Goal: Navigation & Orientation: Find specific page/section

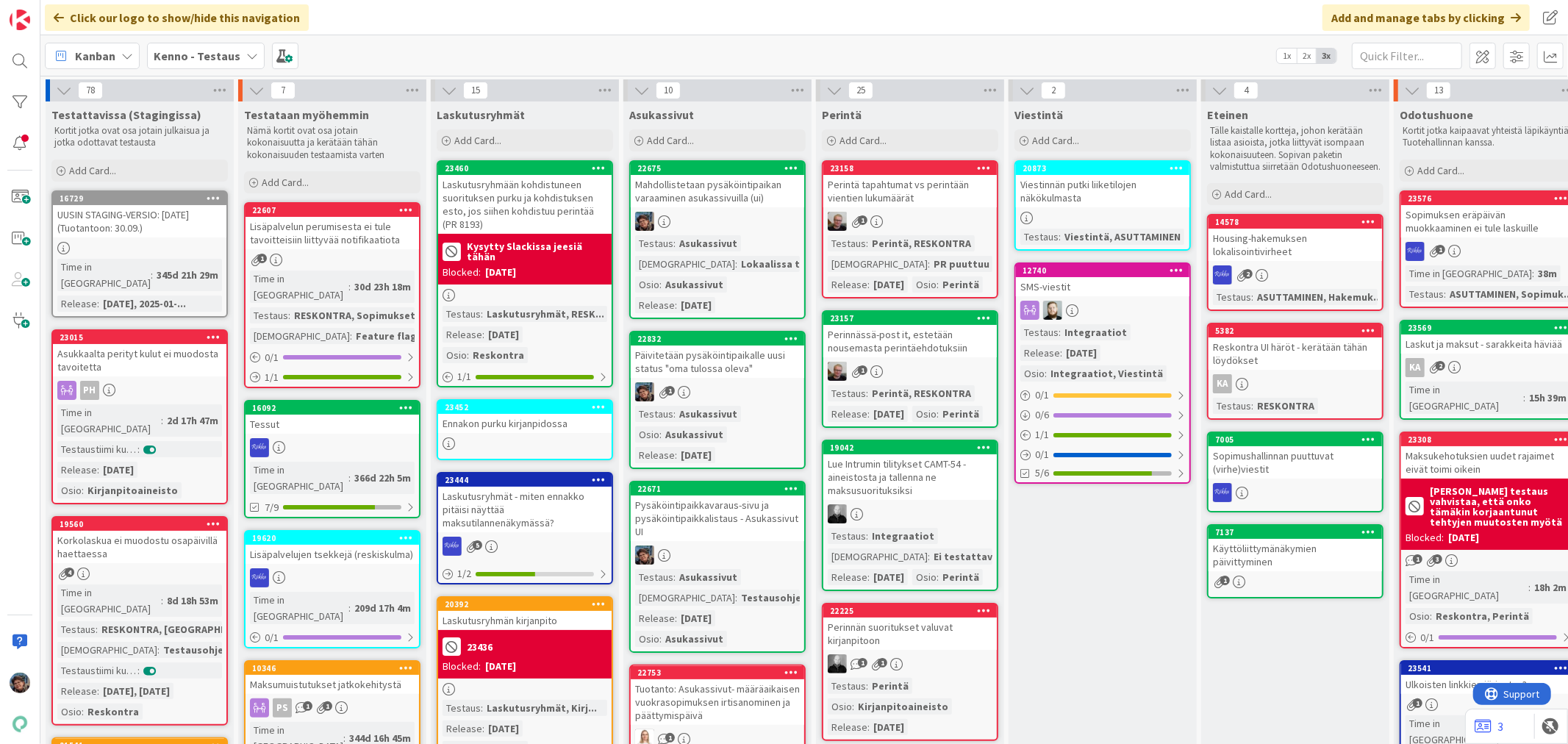
click at [207, 63] on div "Kenno - Testaus" at bounding box center [206, 56] width 118 height 26
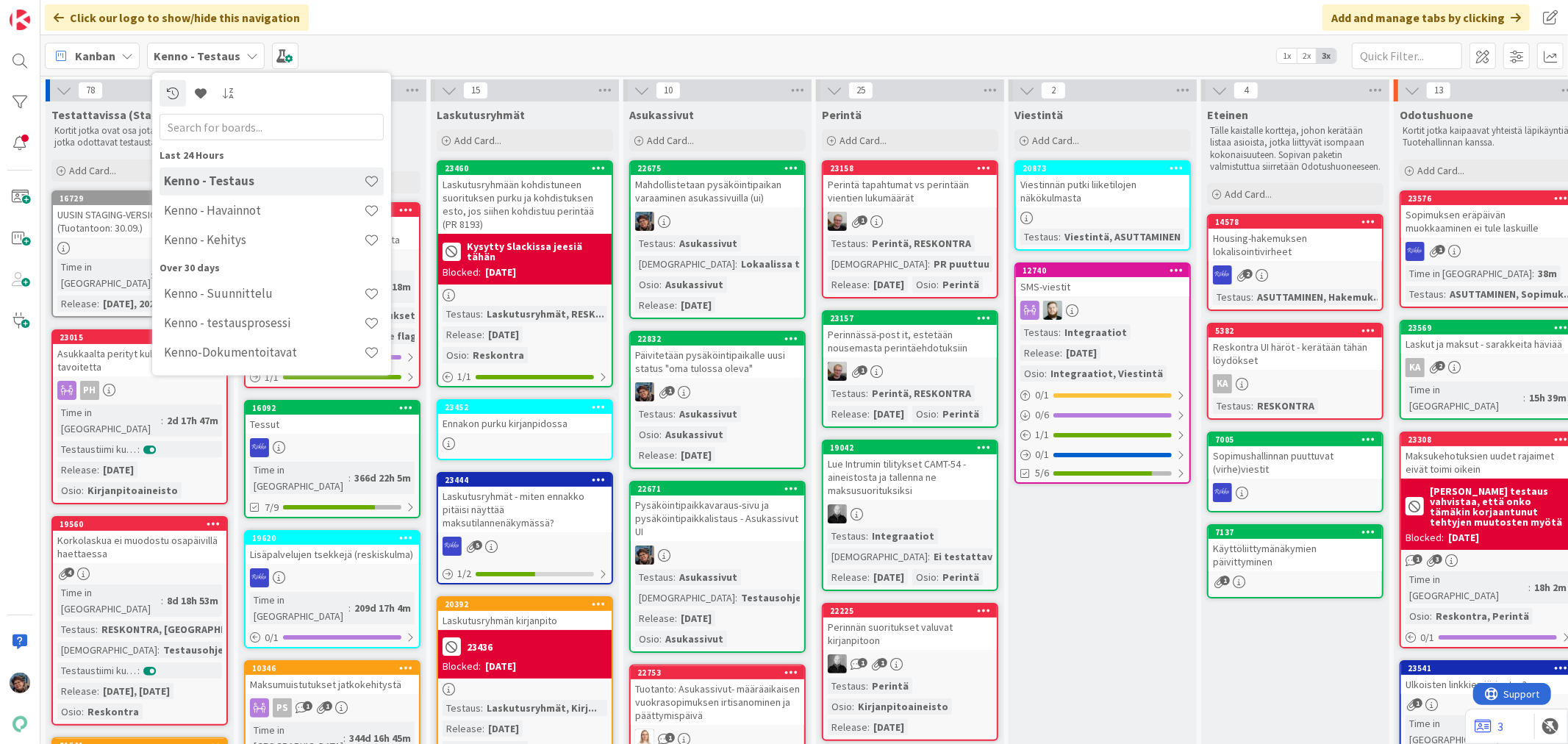
click at [217, 217] on div "Kenno - Havainnot" at bounding box center [271, 210] width 224 height 28
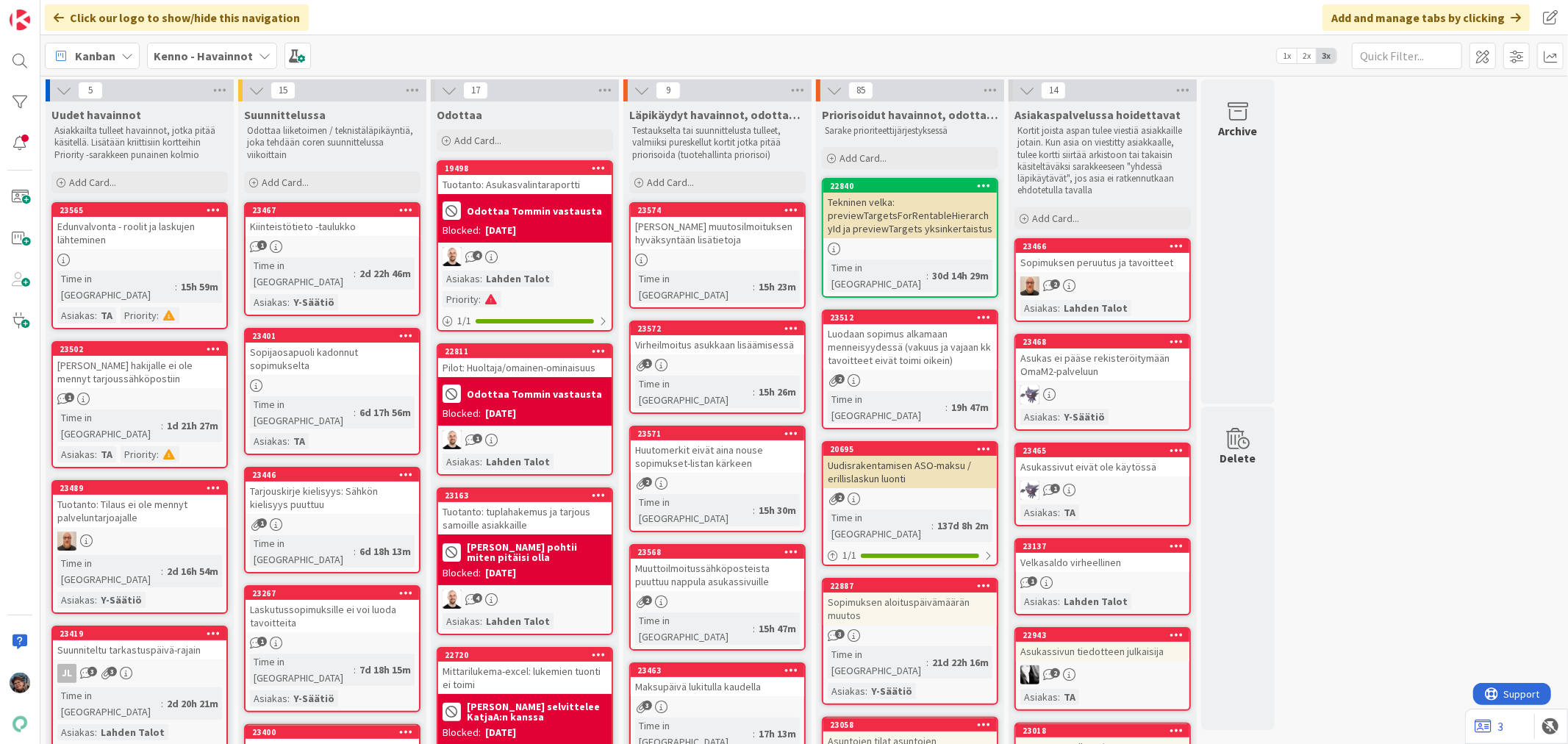
click at [184, 49] on b "Kenno - Havainnot" at bounding box center [203, 56] width 99 height 15
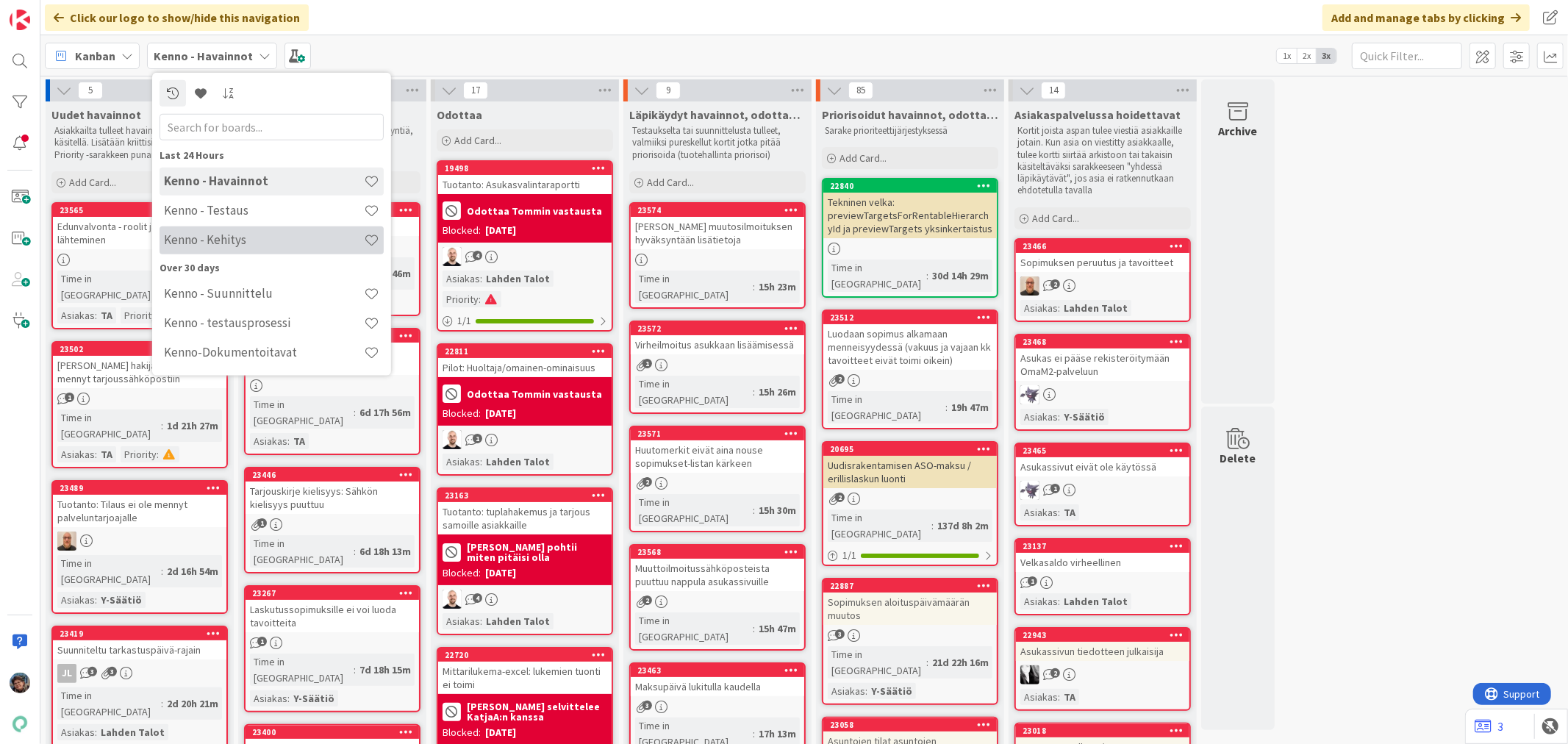
click at [198, 245] on h4 "Kenno - Kehitys" at bounding box center [264, 239] width 200 height 15
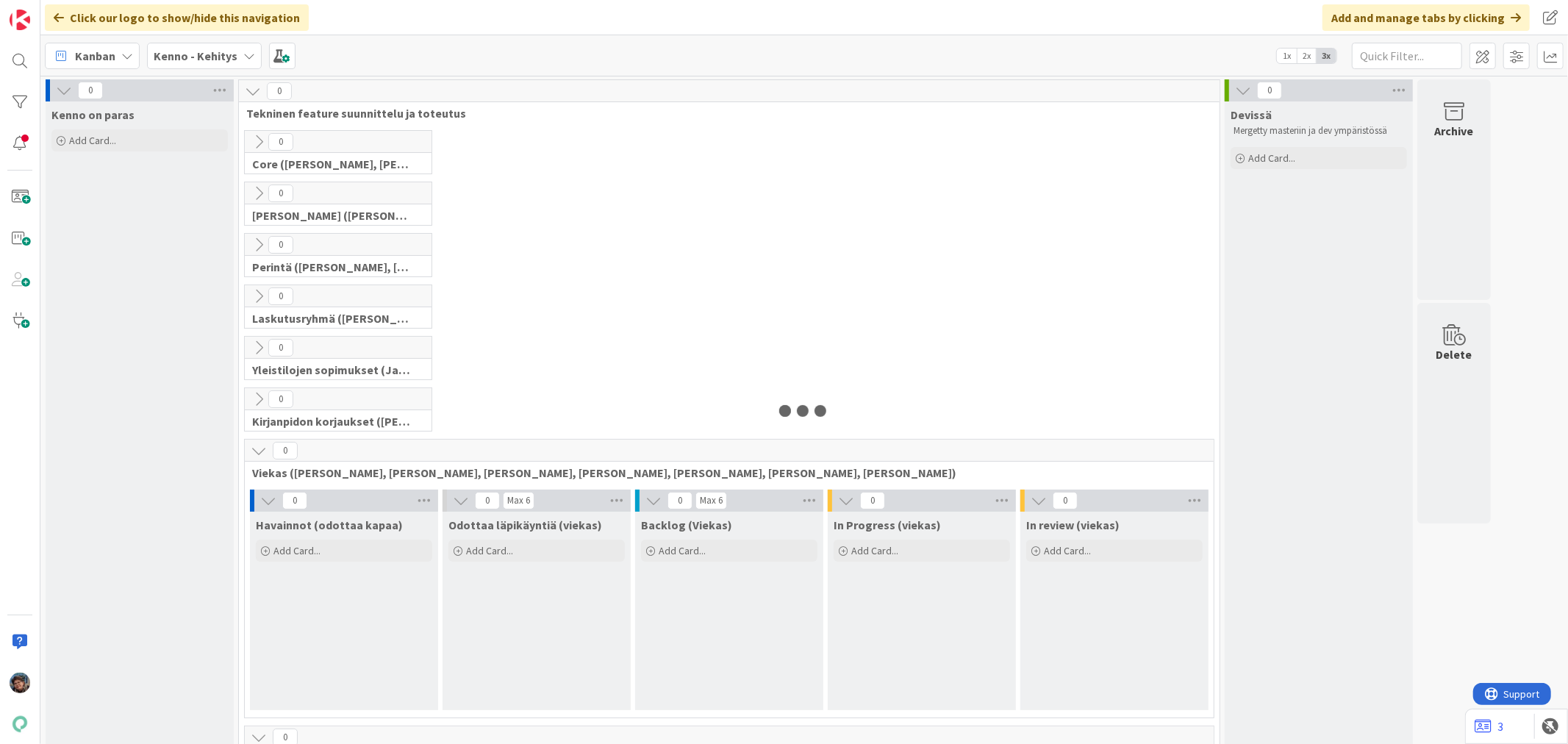
click at [208, 57] on b "Kenno - Kehitys" at bounding box center [195, 56] width 84 height 15
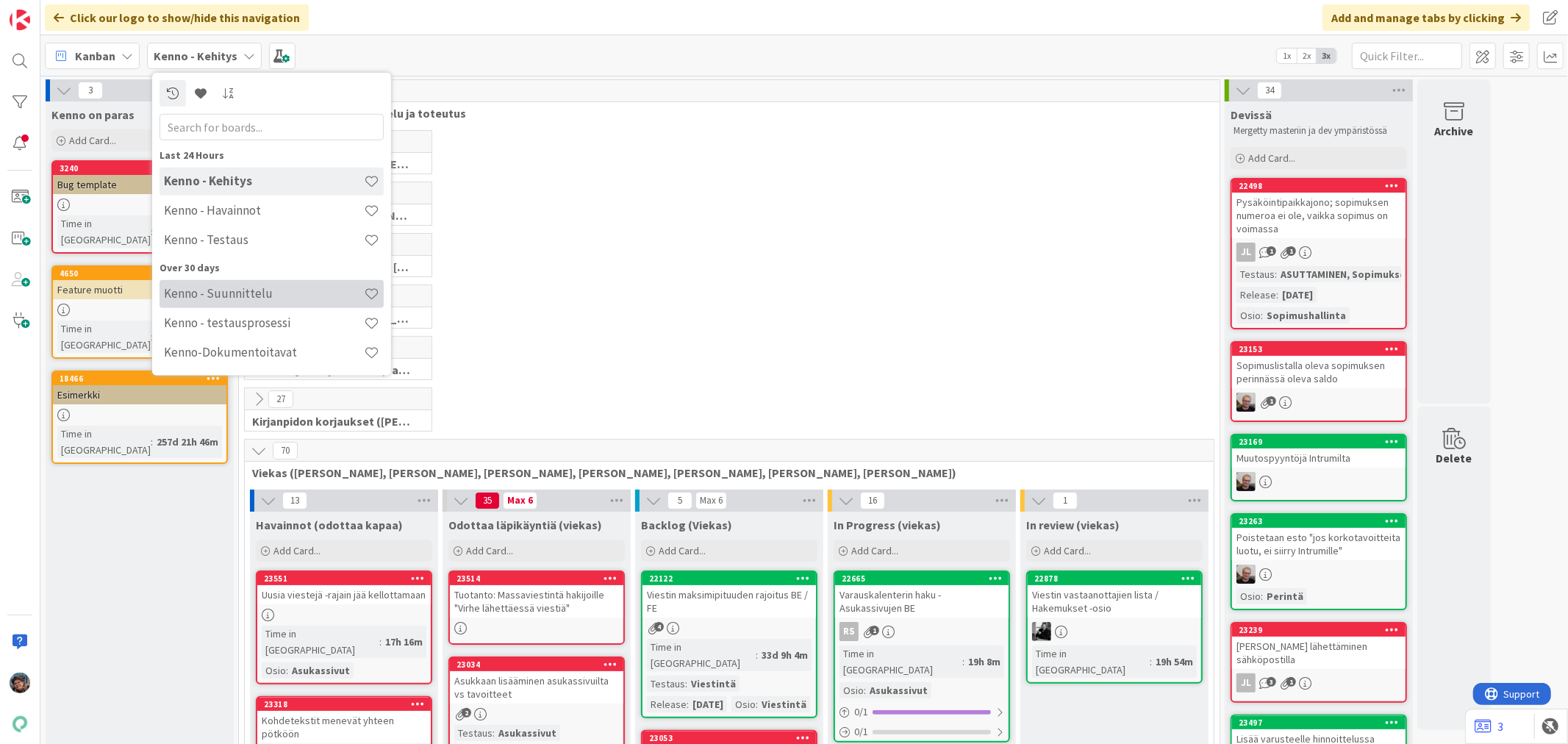
click at [207, 295] on h4 "Kenno - Suunnittelu" at bounding box center [264, 293] width 200 height 15
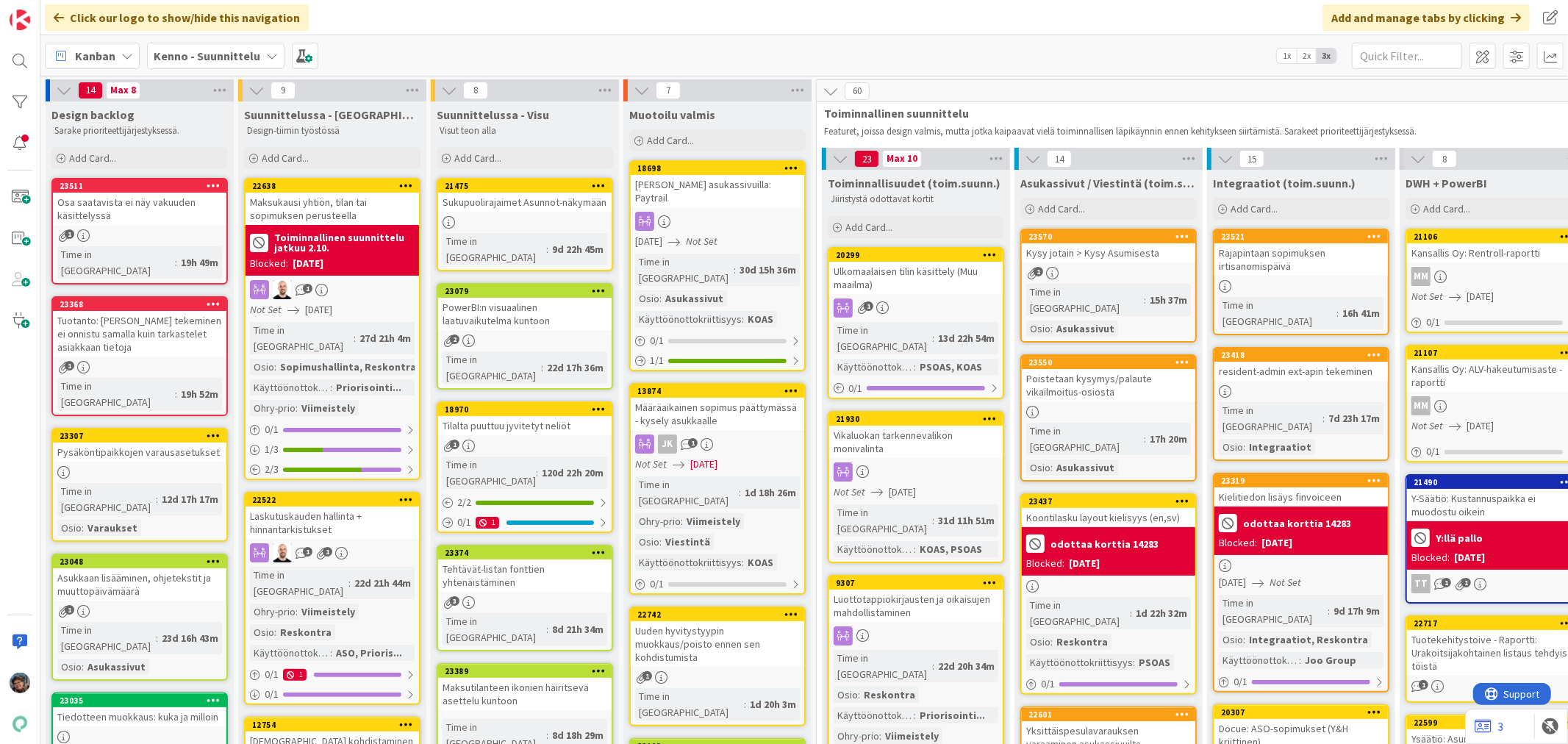
click at [214, 57] on b "Kenno - Suunnittelu" at bounding box center [207, 56] width 106 height 15
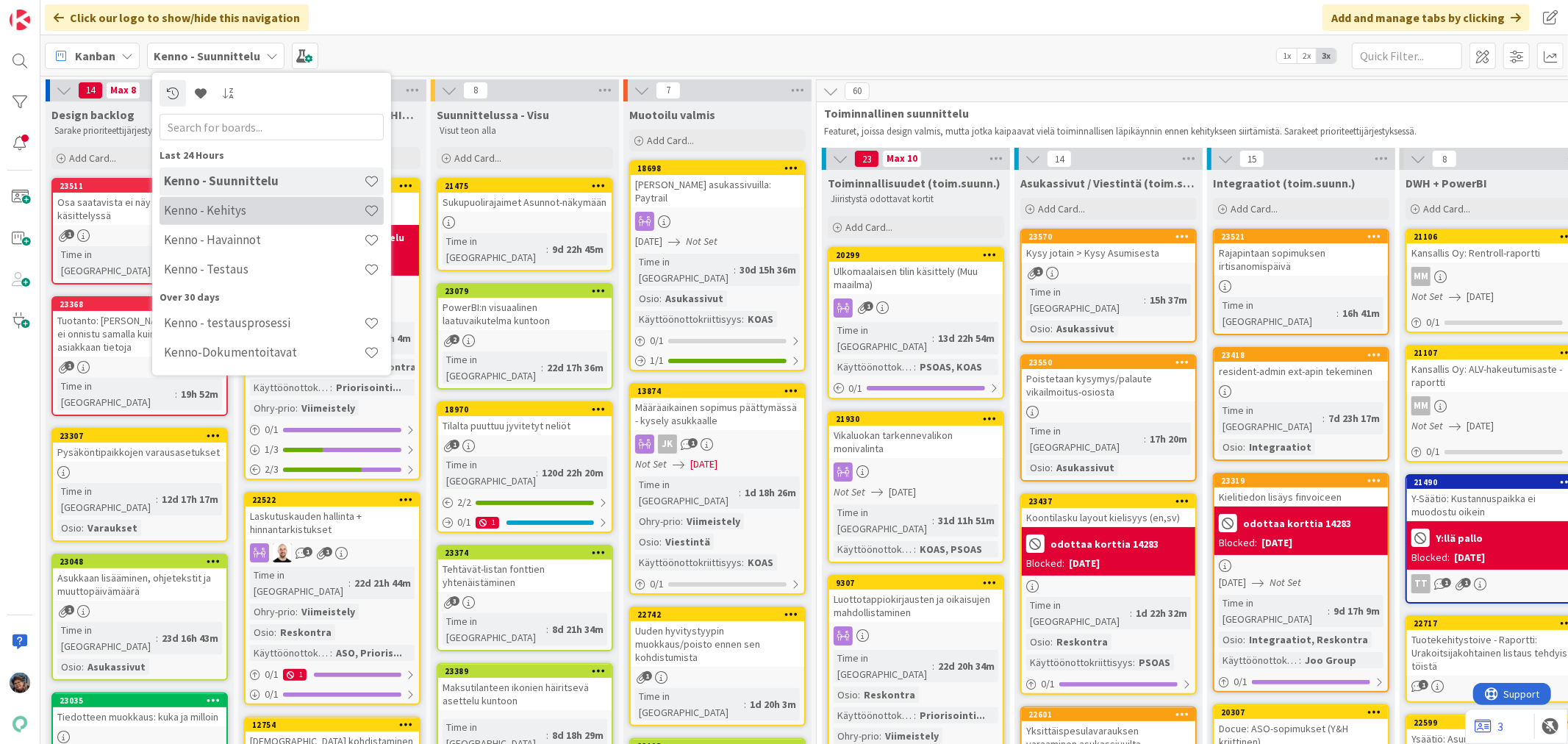
click at [244, 209] on h4 "Kenno - Kehitys" at bounding box center [264, 210] width 200 height 15
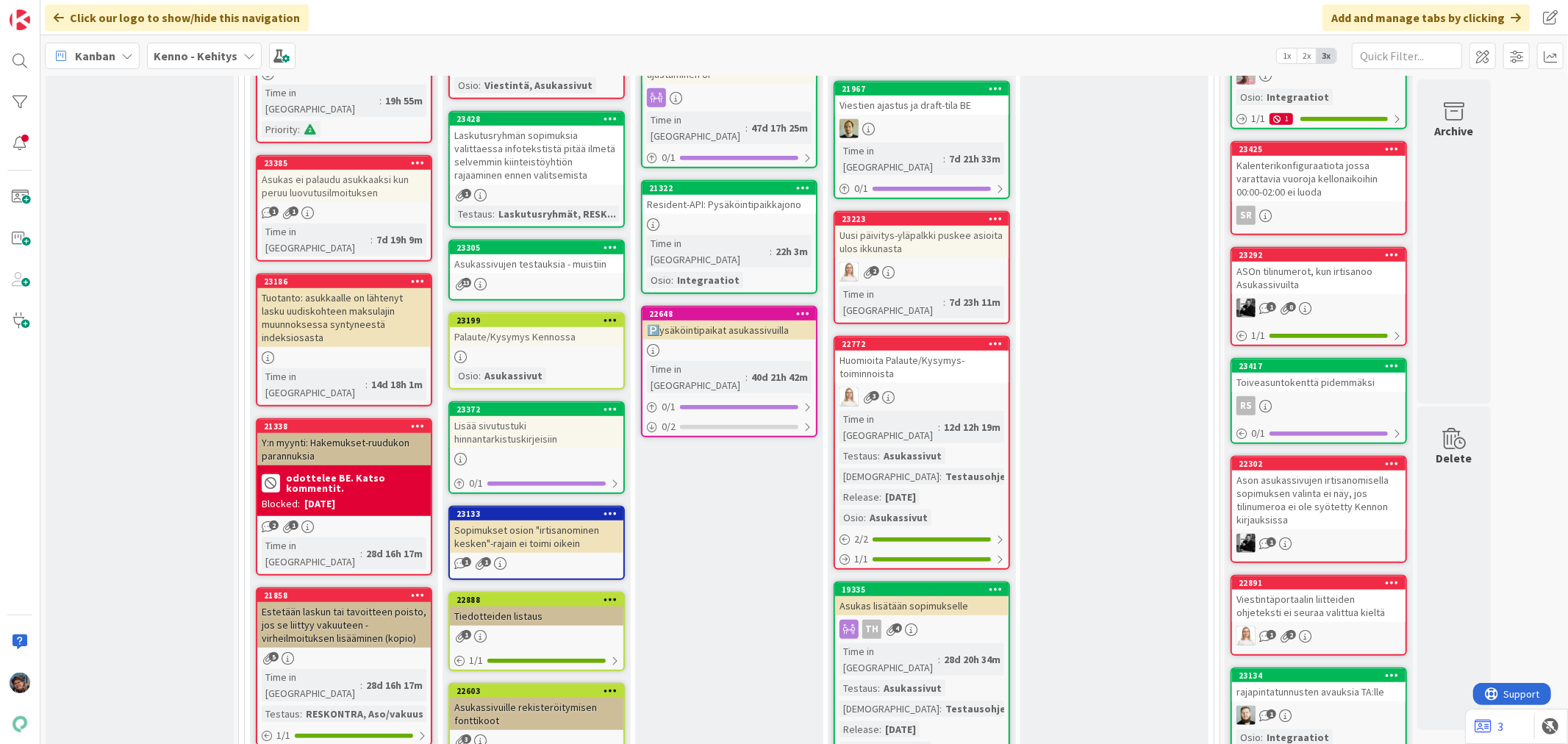
scroll to position [817, 0]
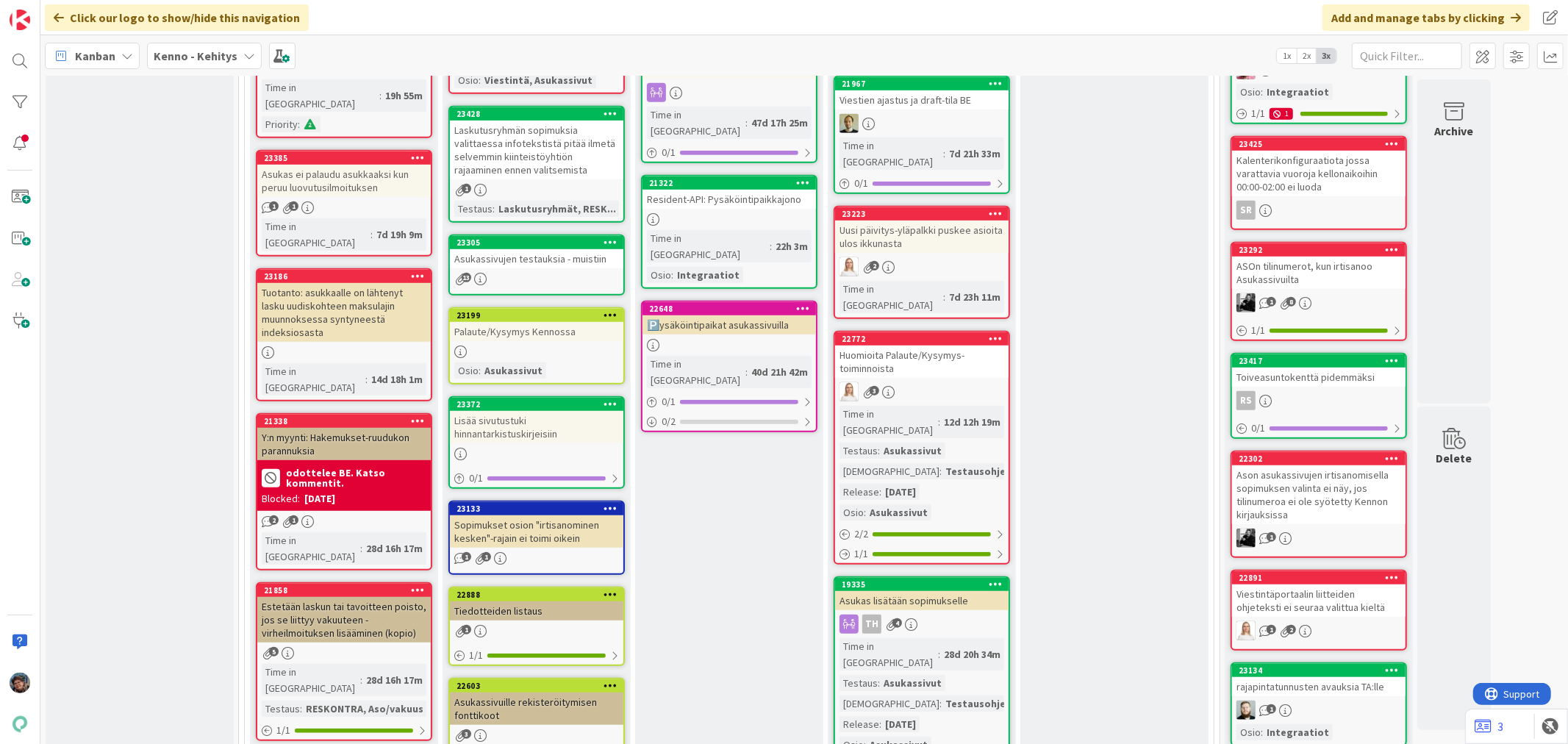
click at [961, 418] on div "Time in Column : 12d 12h 19m Testaus : Asukassivut Testaushuomiot : Testausohje…" at bounding box center [922, 463] width 165 height 115
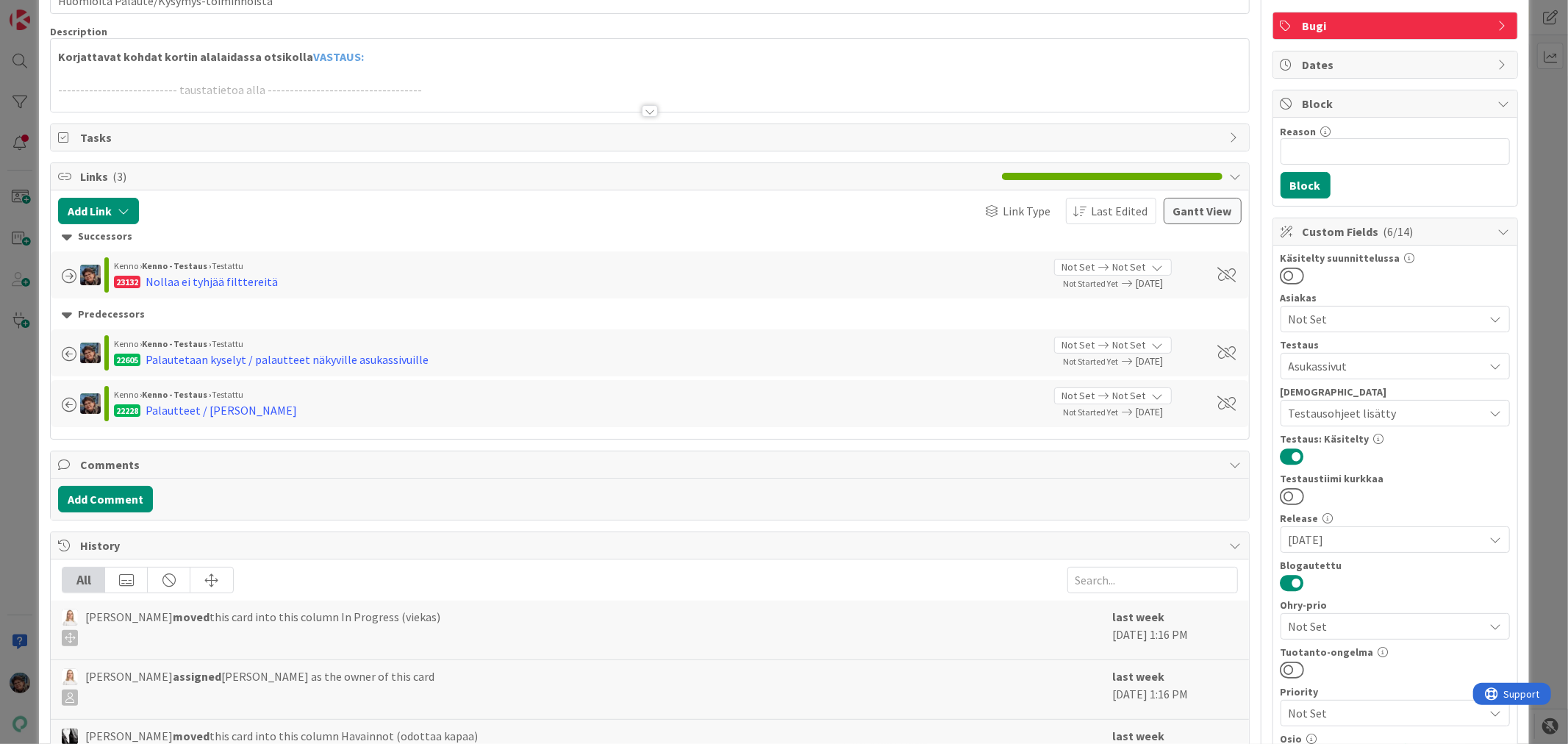
scroll to position [408, 0]
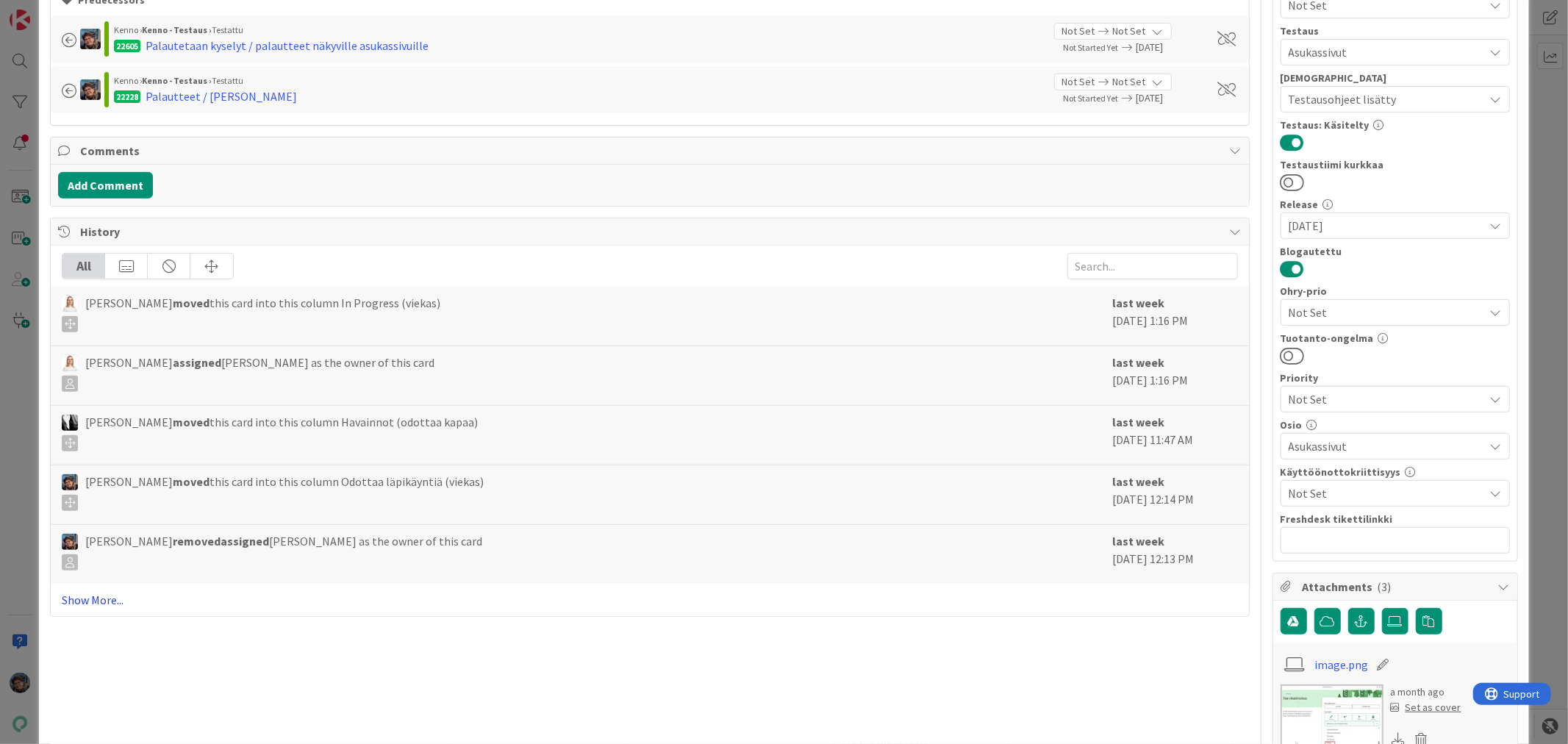
click at [99, 595] on link "Show More..." at bounding box center [649, 600] width 1176 height 18
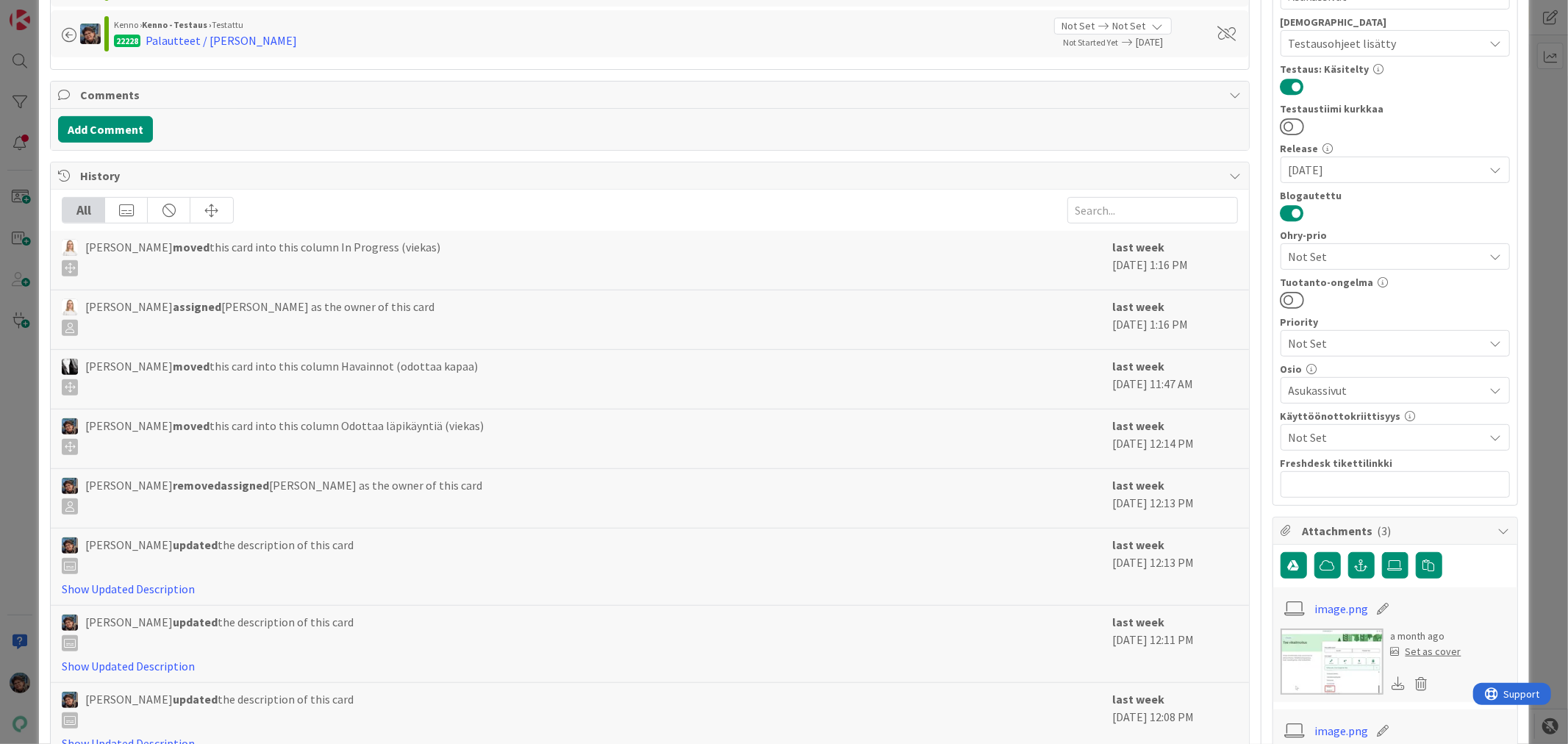
scroll to position [490, 0]
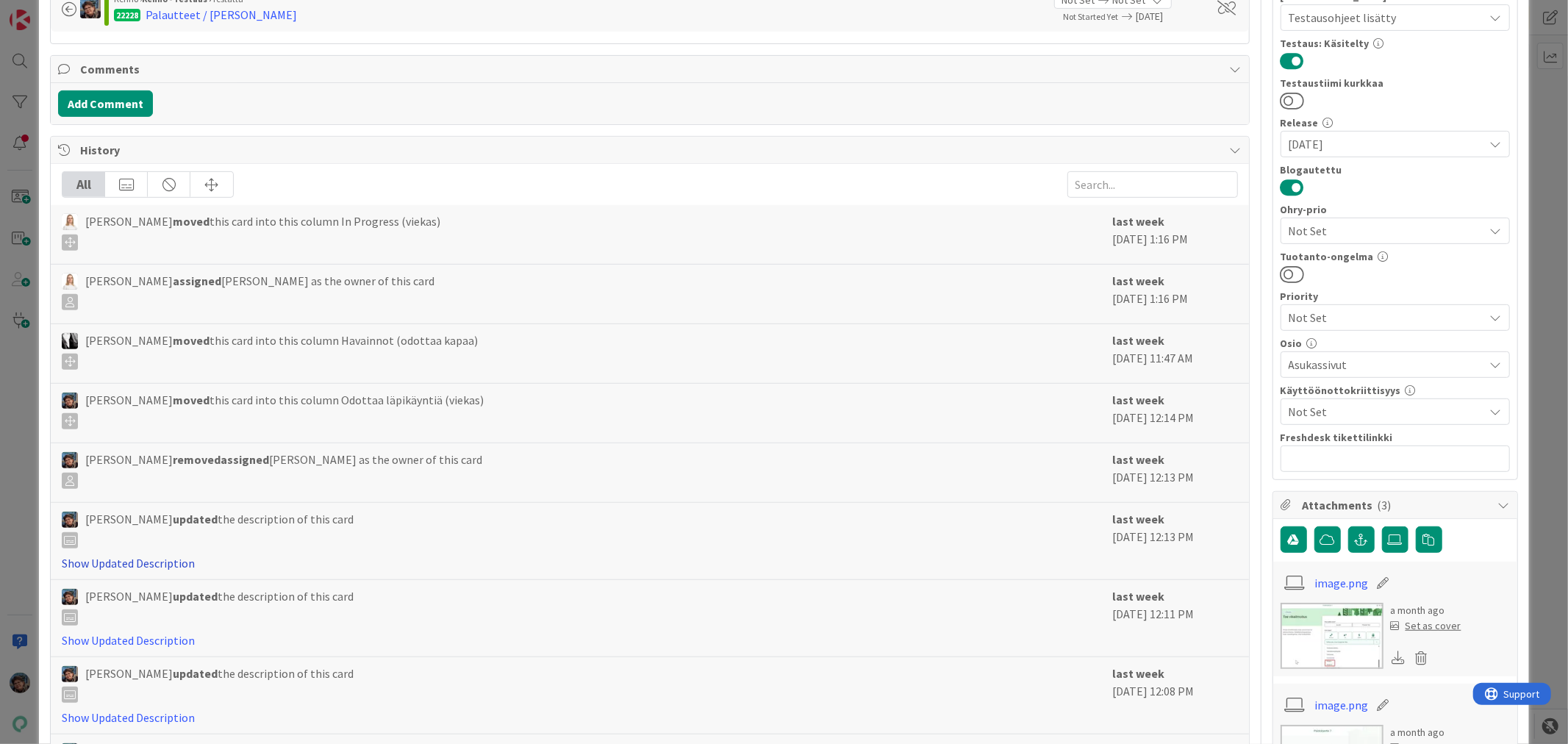
click at [150, 560] on link "Show Updated Description" at bounding box center [128, 563] width 133 height 15
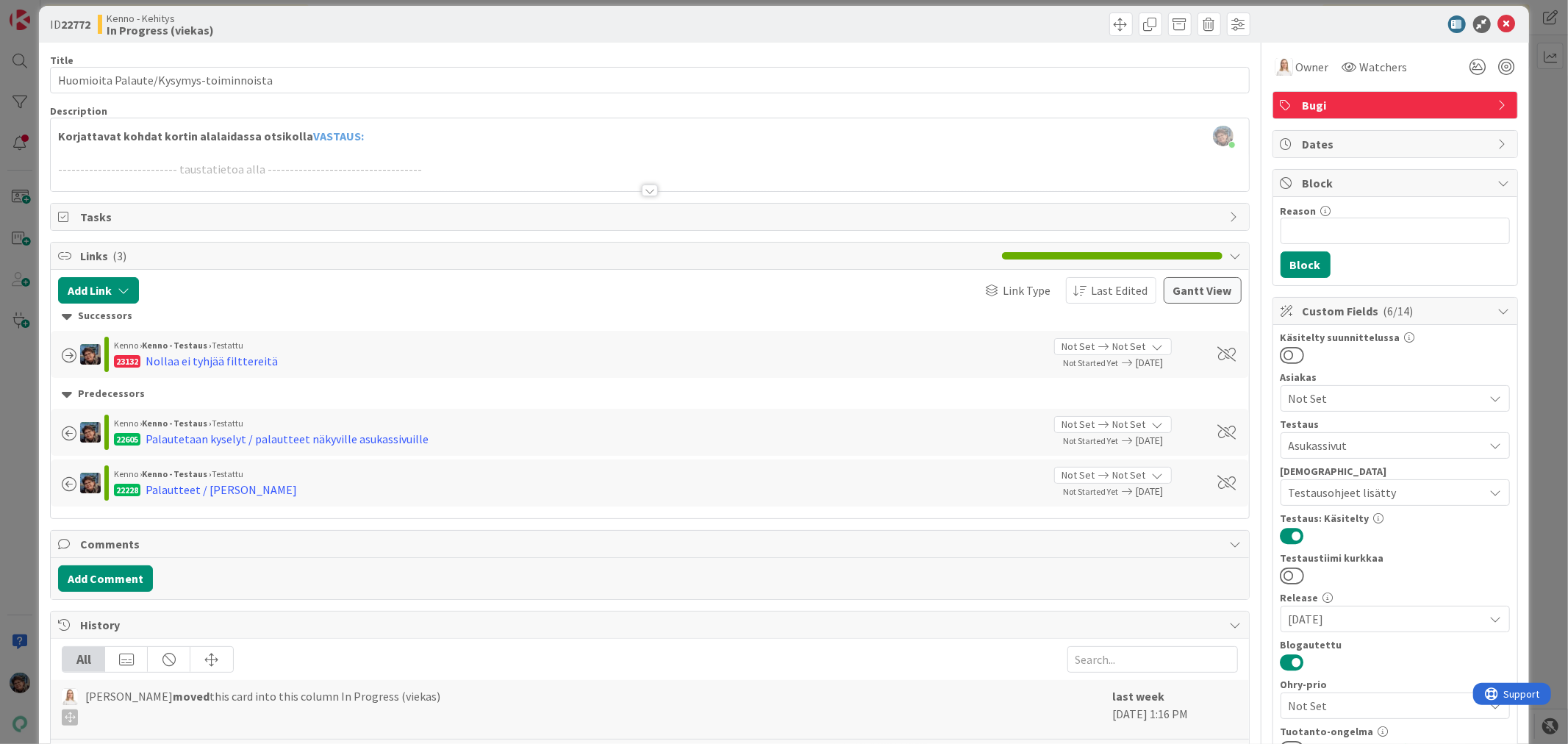
scroll to position [0, 0]
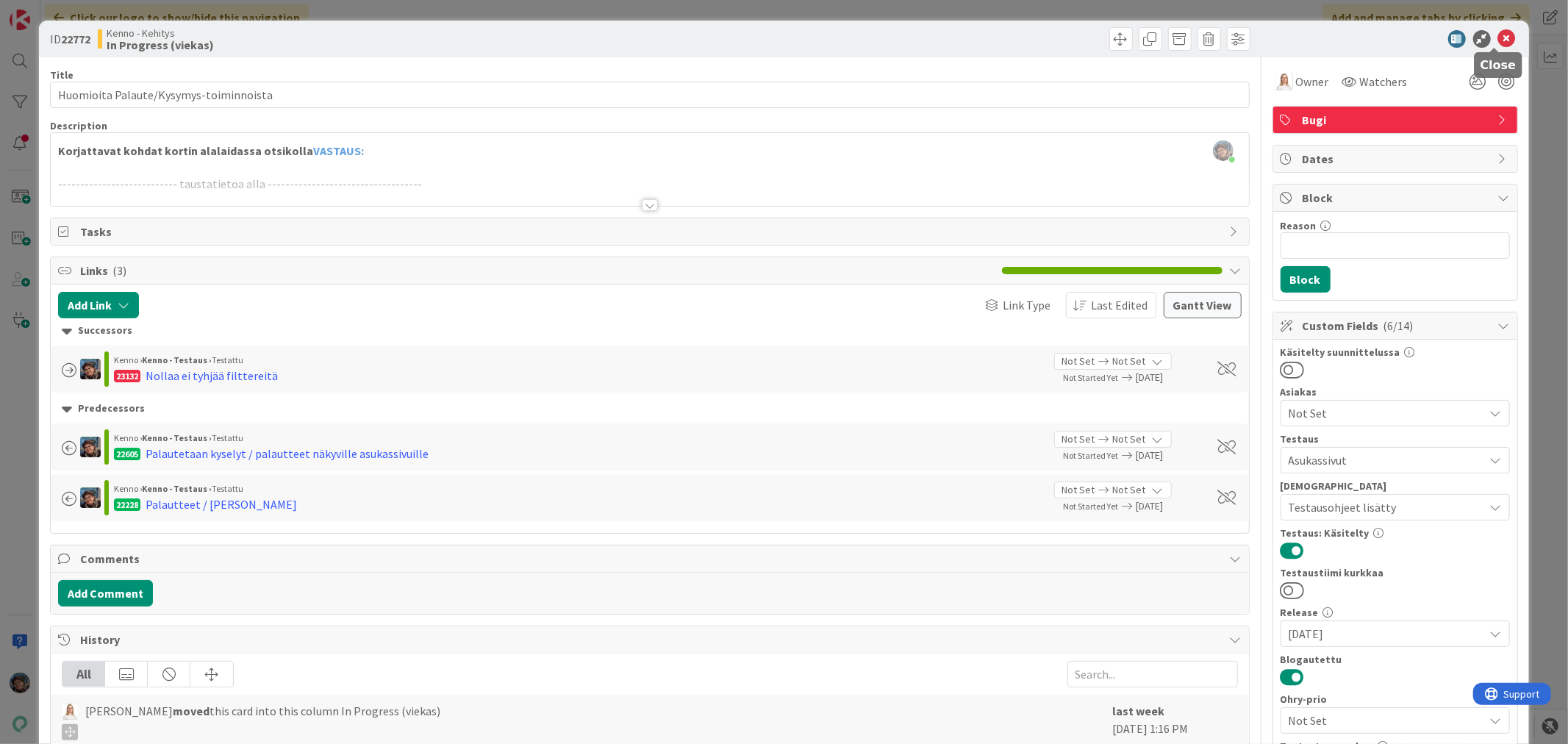
click at [1499, 38] on icon at bounding box center [1507, 39] width 18 height 18
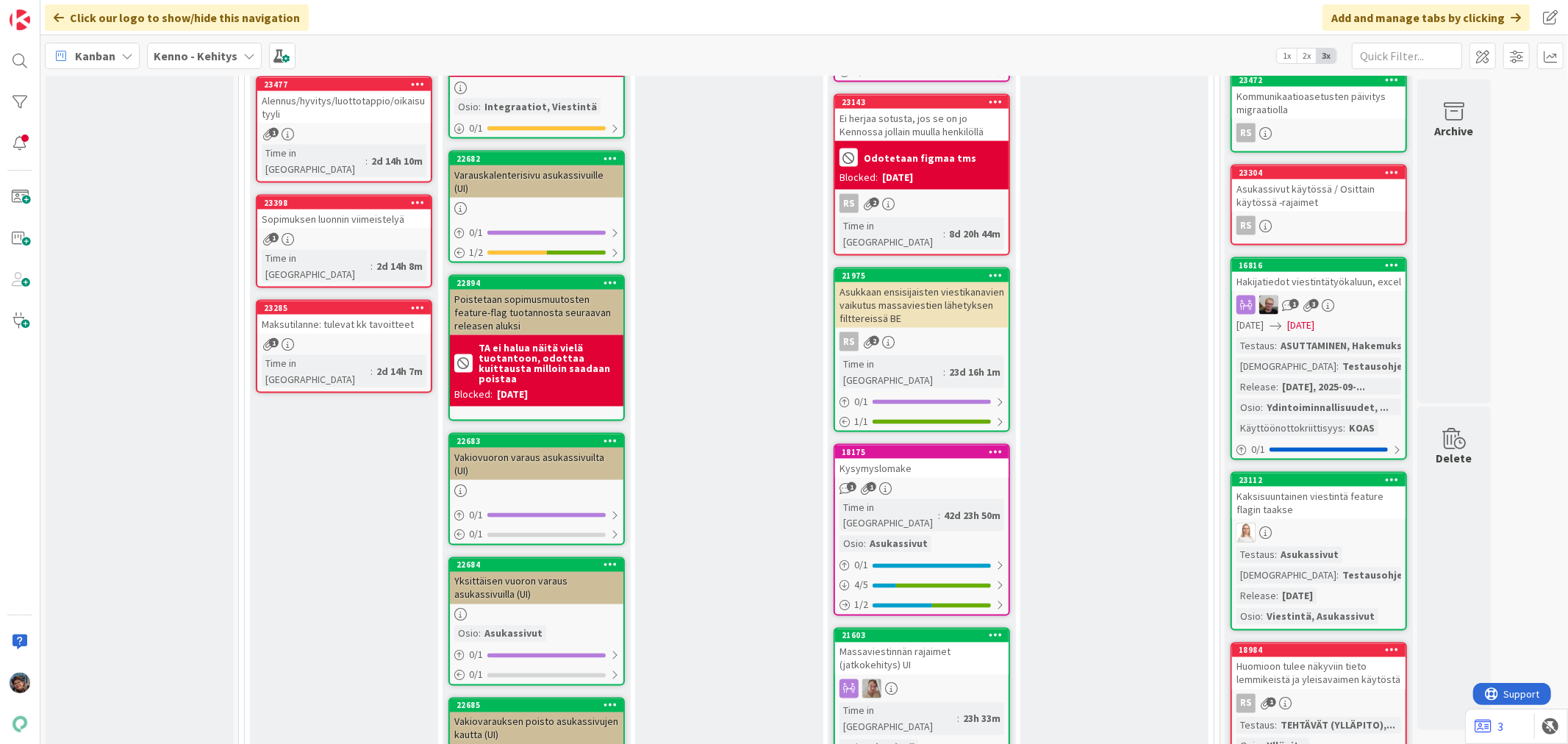
scroll to position [1961, 0]
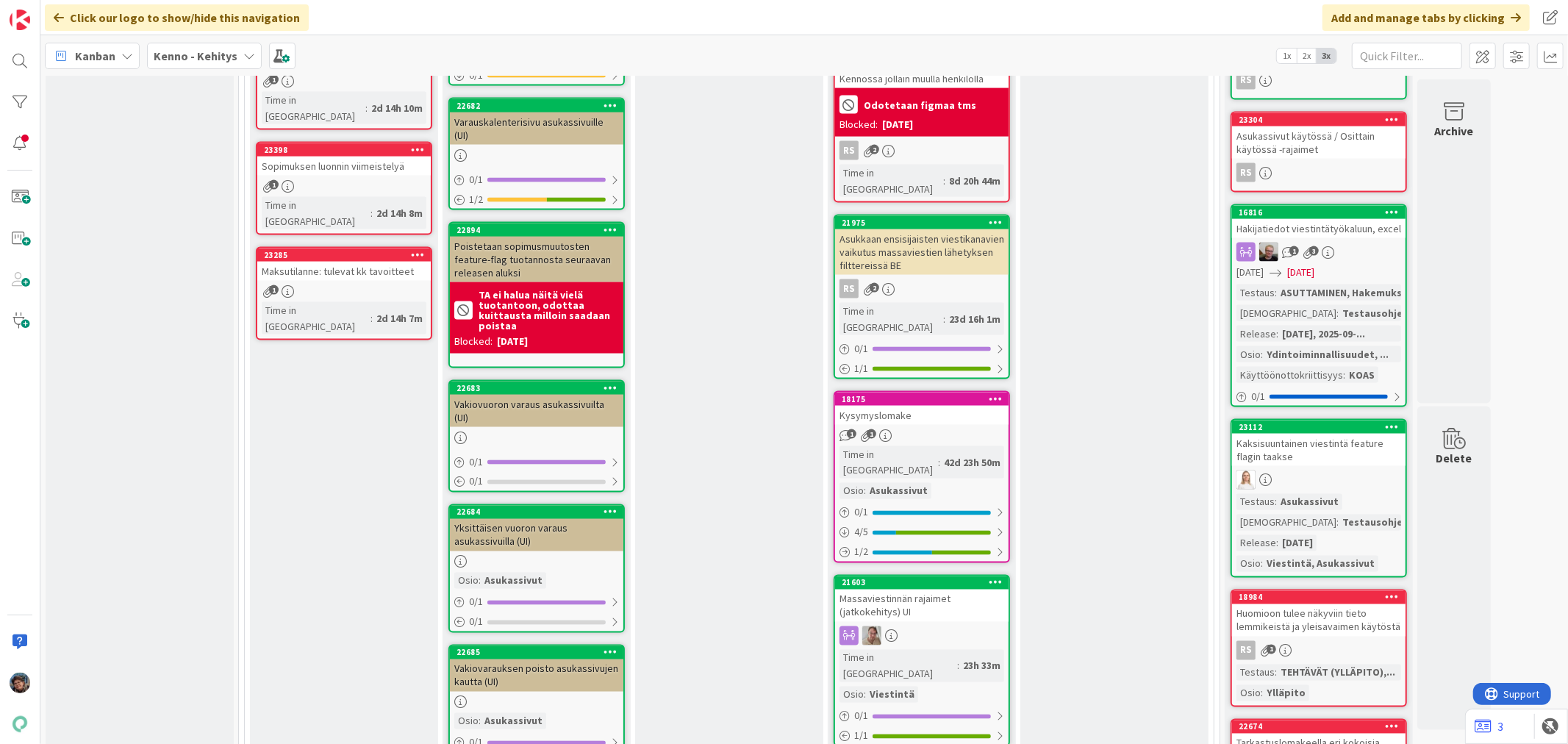
click at [943, 446] on div "Time in Column : 42d 23h 50m Osio : Asukassivut" at bounding box center [922, 473] width 165 height 53
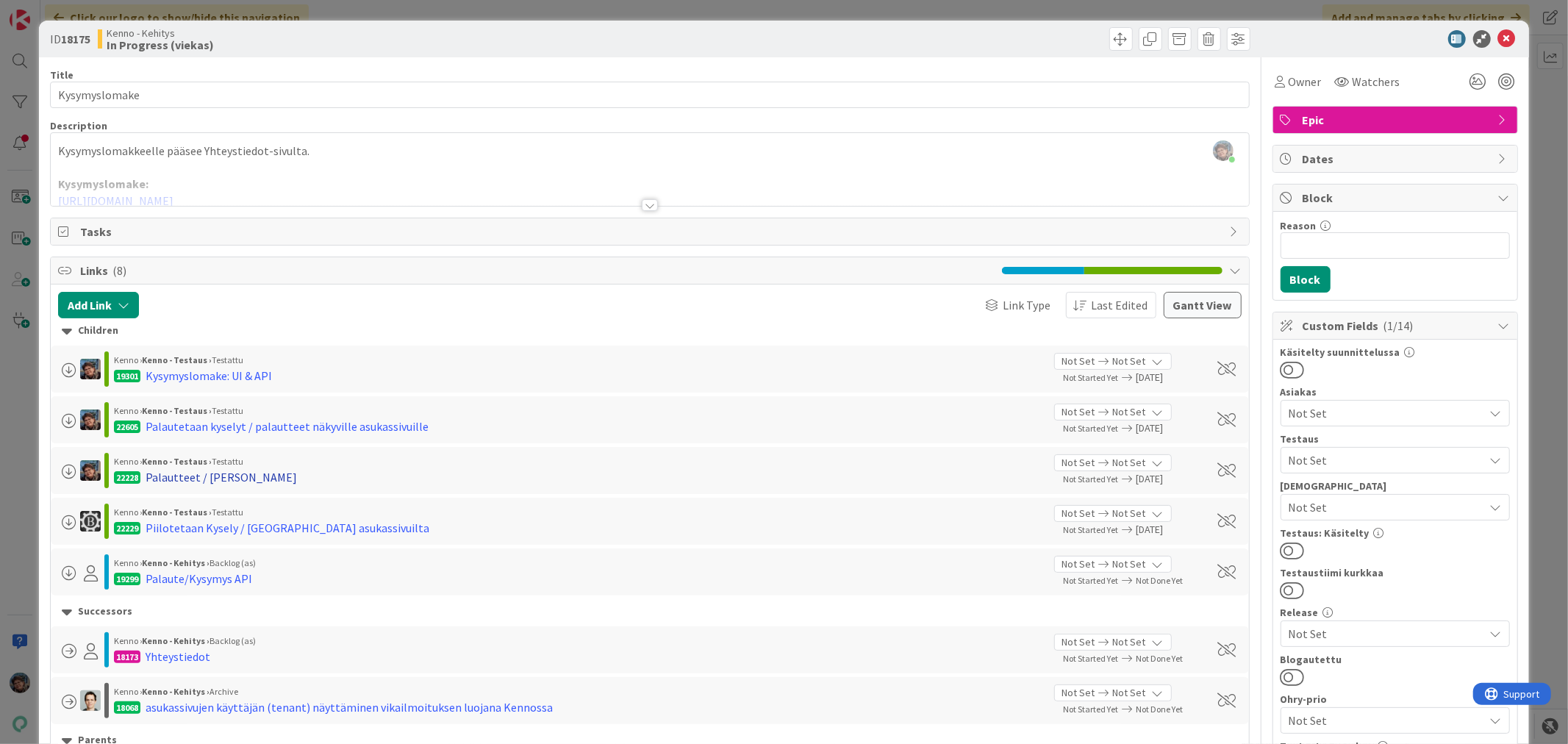
click at [207, 475] on div "Palautteet / [PERSON_NAME]" at bounding box center [221, 476] width 151 height 18
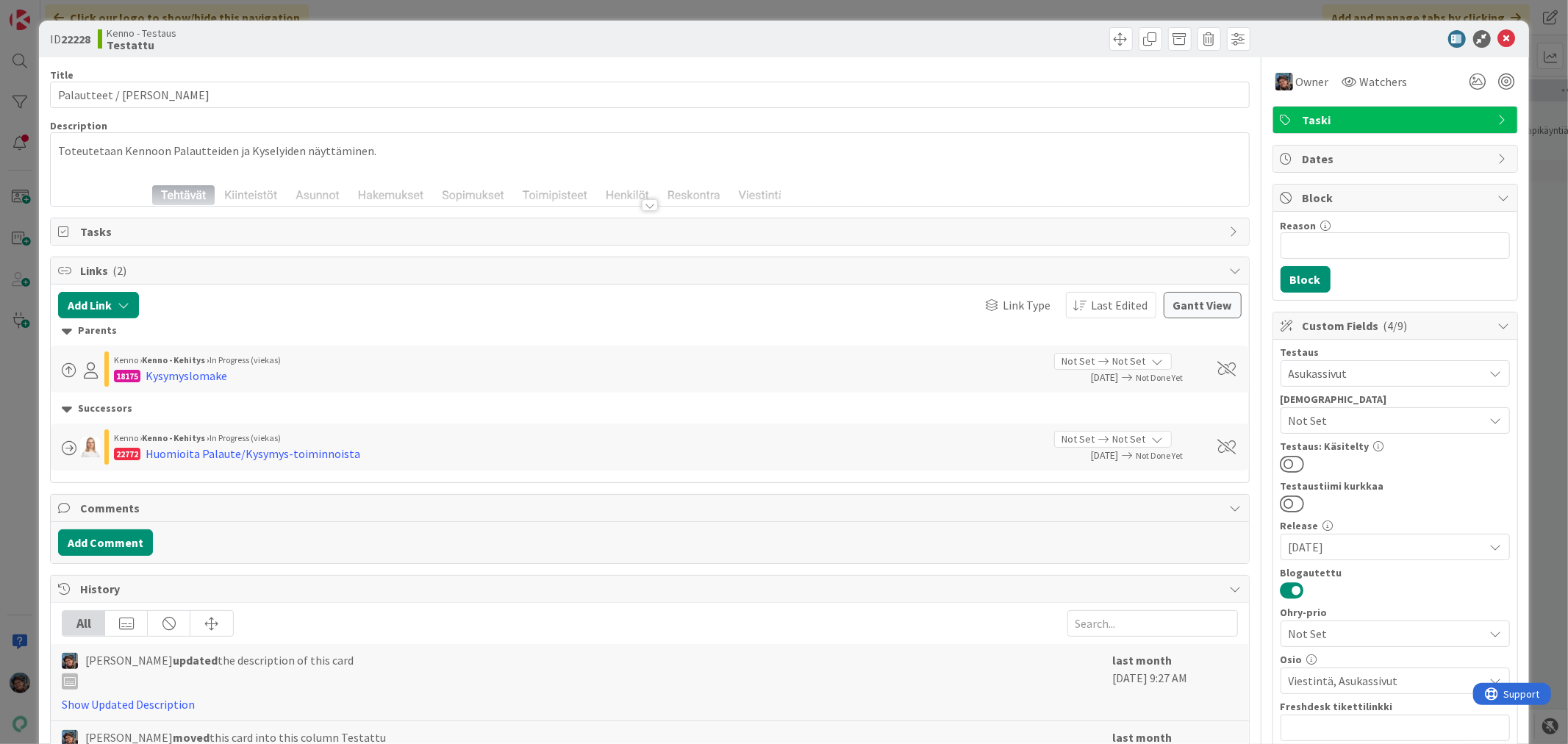
click at [642, 208] on div at bounding box center [650, 204] width 16 height 12
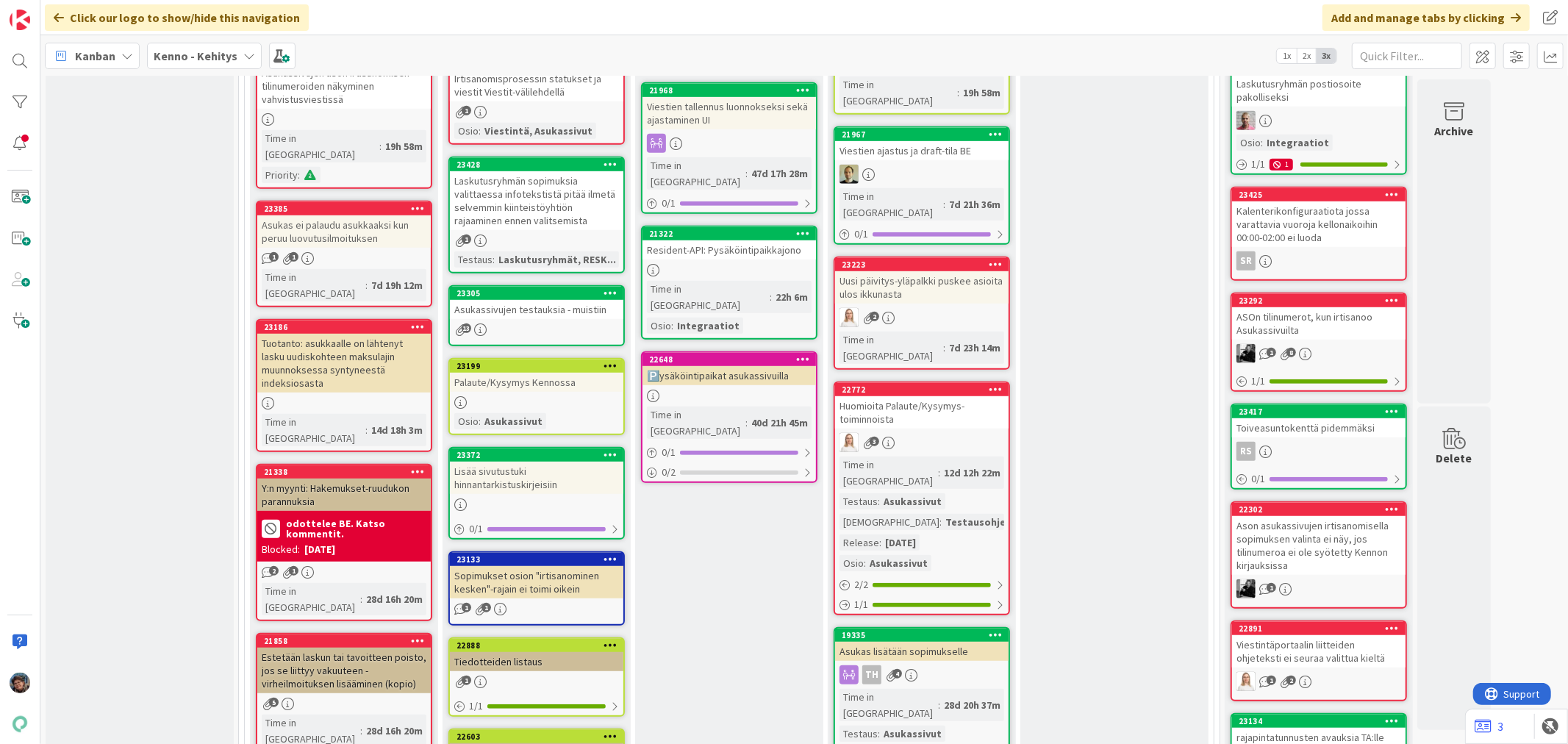
scroll to position [817, 0]
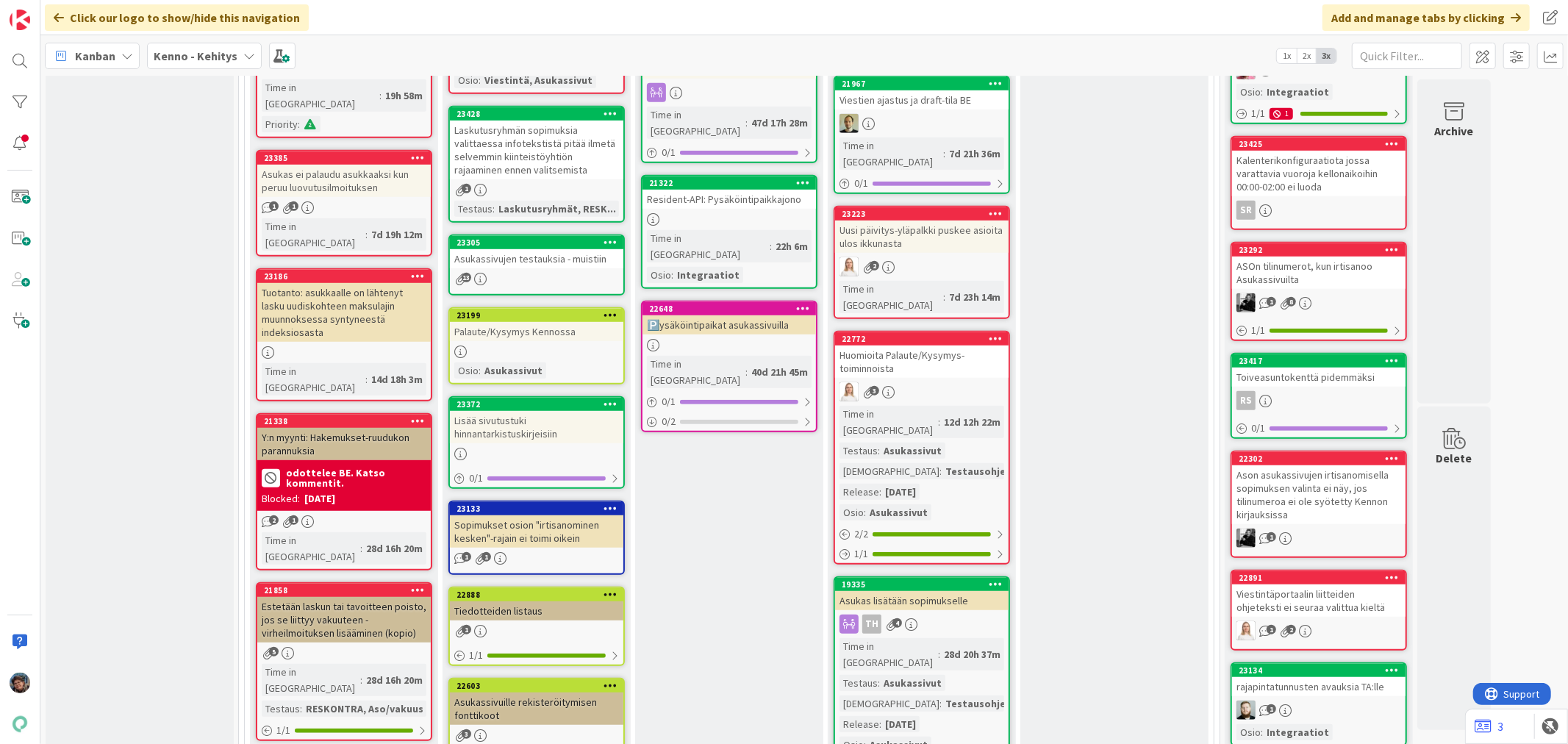
click at [578, 345] on div at bounding box center [537, 352] width 173 height 12
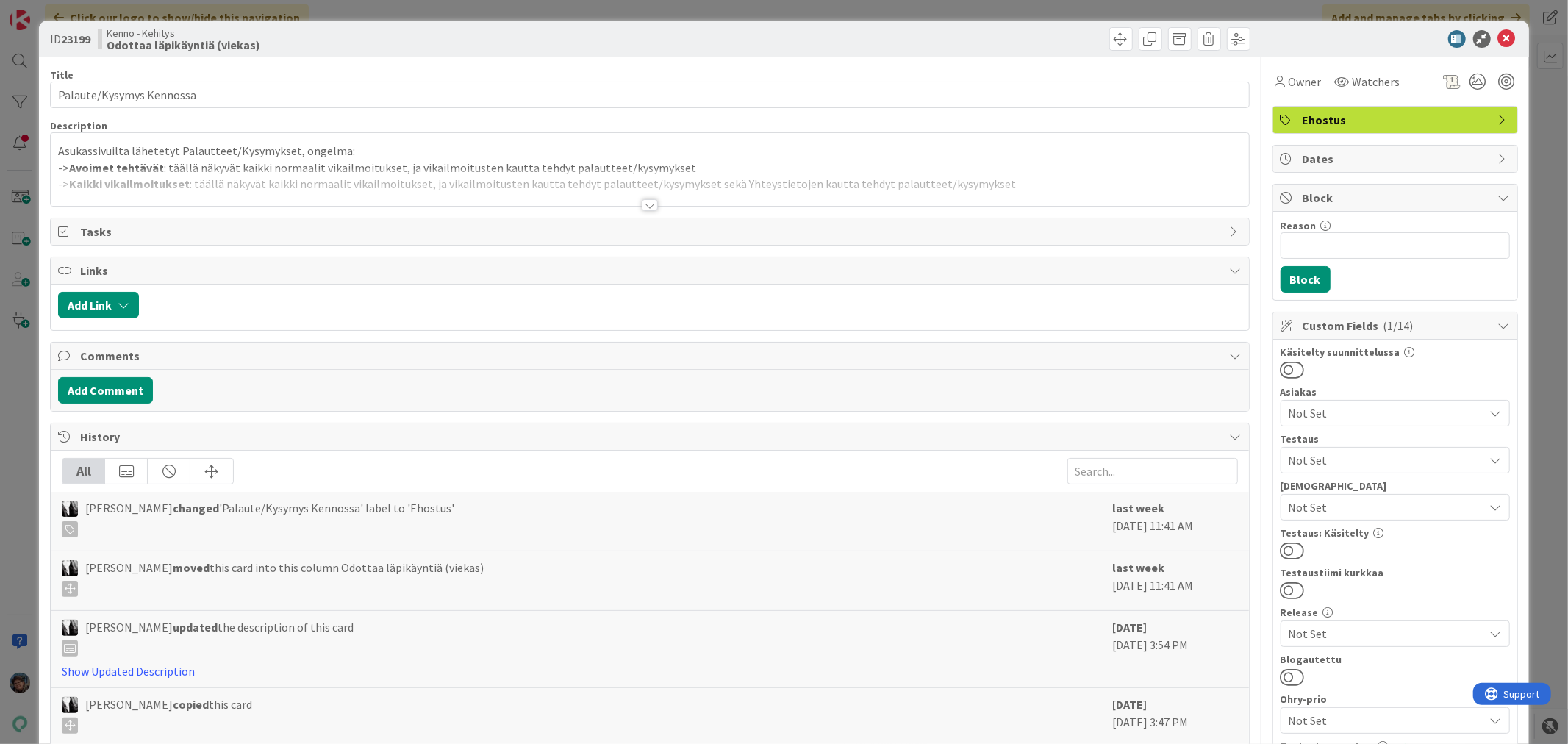
click at [651, 201] on div at bounding box center [650, 204] width 16 height 12
